Goal: Transaction & Acquisition: Purchase product/service

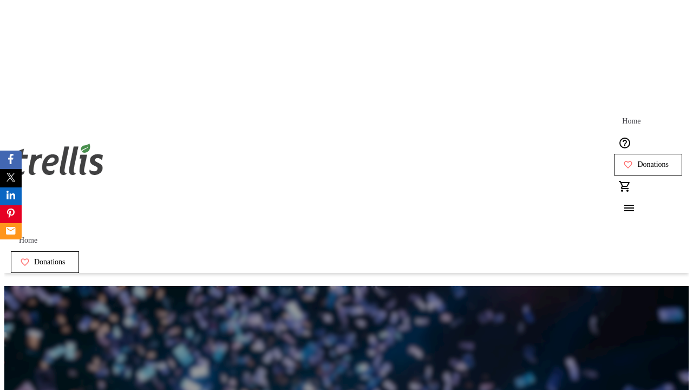
click at [637, 160] on span "Donations" at bounding box center [652, 164] width 31 height 9
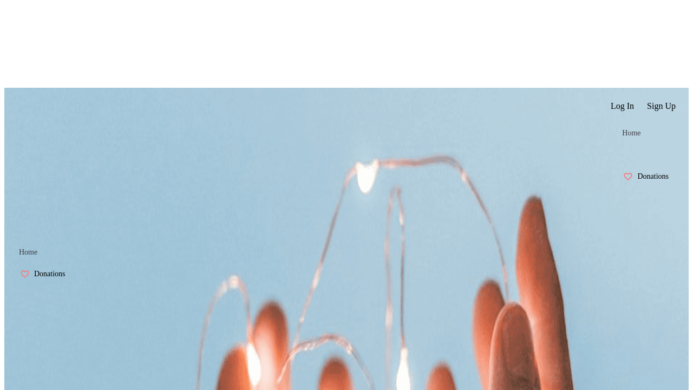
select select "BC"
select select "CA"
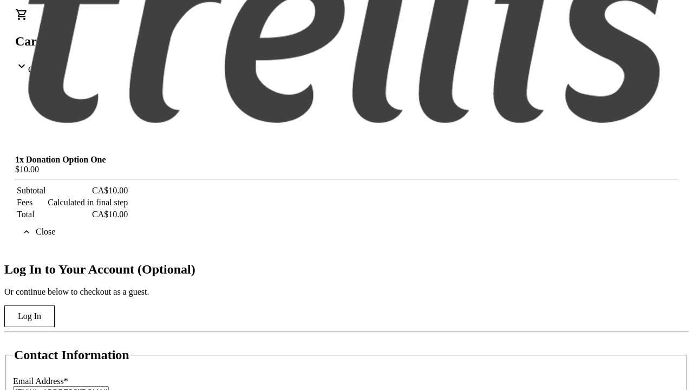
type input "V1Y 0C2"
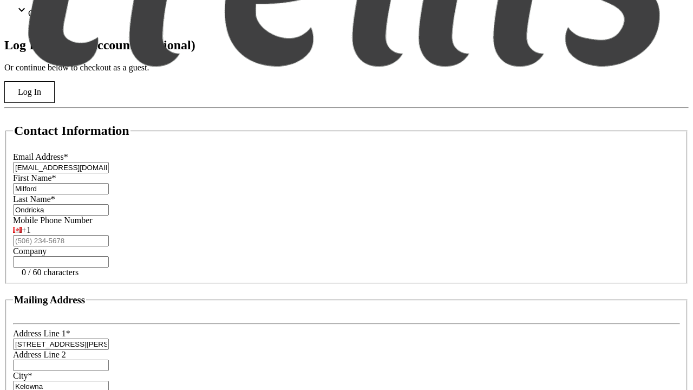
scroll to position [291, 0]
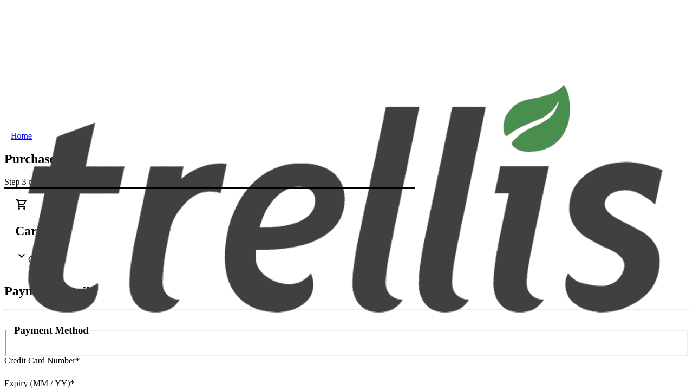
type input "V1Y 0C2"
